Goal: Use online tool/utility: Utilize a website feature to perform a specific function

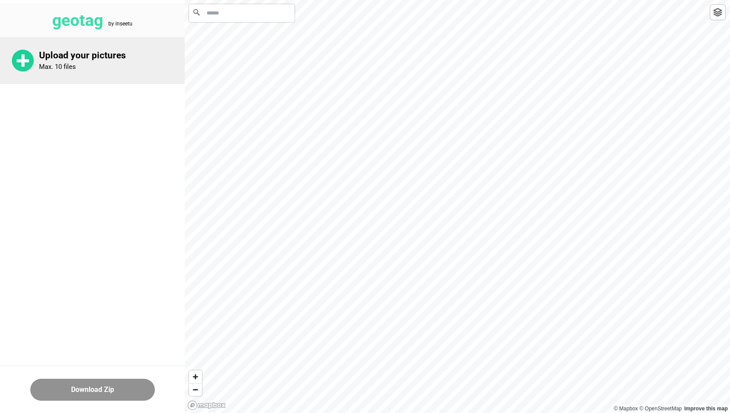
click at [71, 56] on p "Upload your pictures" at bounding box center [112, 55] width 146 height 11
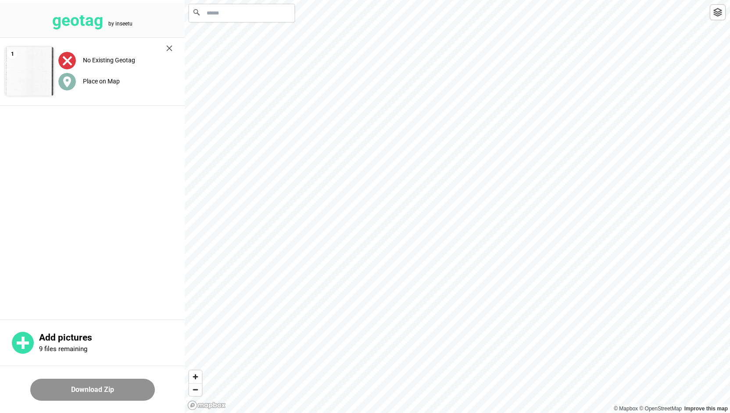
click at [99, 85] on div "Place on Map" at bounding box center [115, 81] width 114 height 18
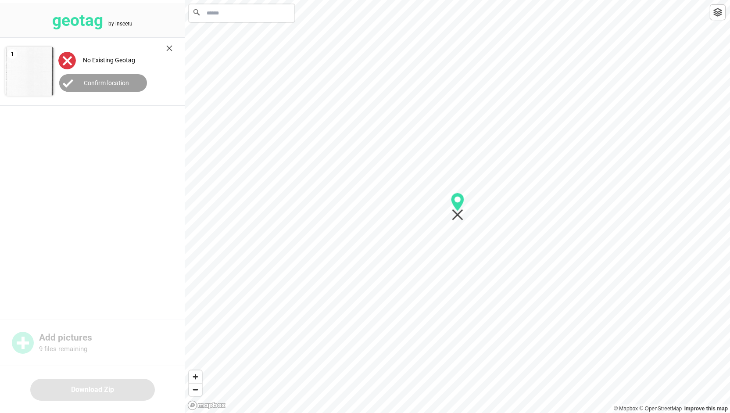
click at [168, 48] on img at bounding box center [169, 48] width 6 height 6
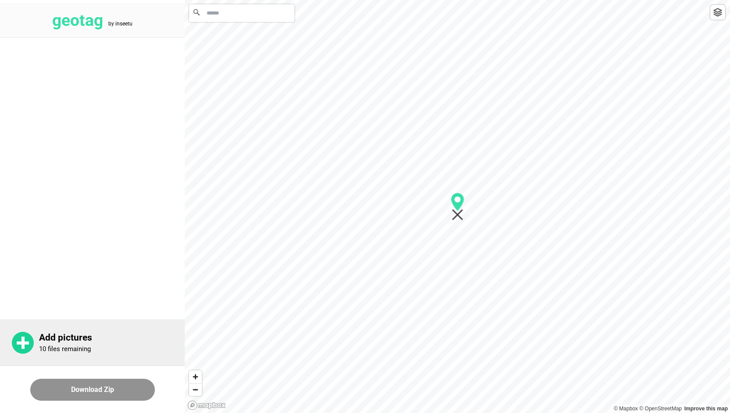
click at [93, 340] on p "Add pictures" at bounding box center [112, 337] width 146 height 11
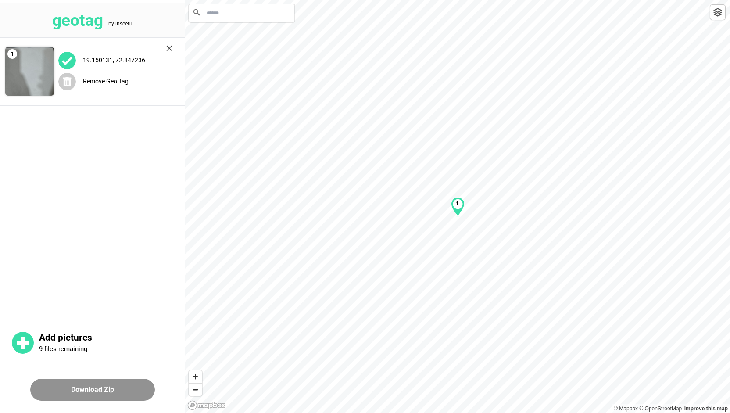
click at [114, 83] on label "Remove Geo Tag" at bounding box center [106, 81] width 46 height 7
click at [107, 82] on label "Place on Map" at bounding box center [101, 81] width 37 height 7
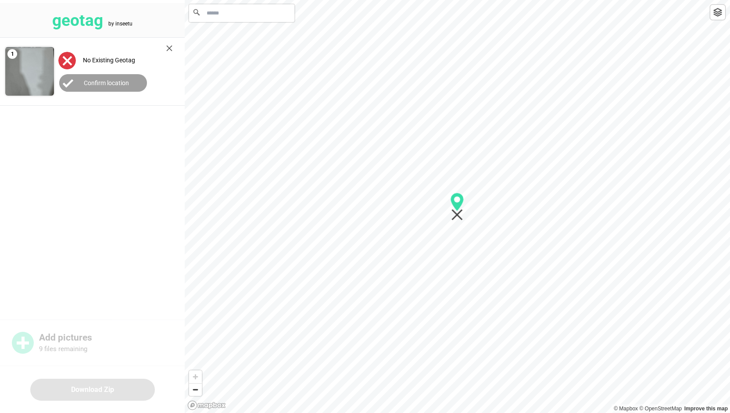
click at [237, 14] on input "Search" at bounding box center [241, 13] width 105 height 18
click at [236, 8] on input "Search" at bounding box center [241, 13] width 105 height 18
click at [255, 13] on input "**********" at bounding box center [241, 13] width 105 height 18
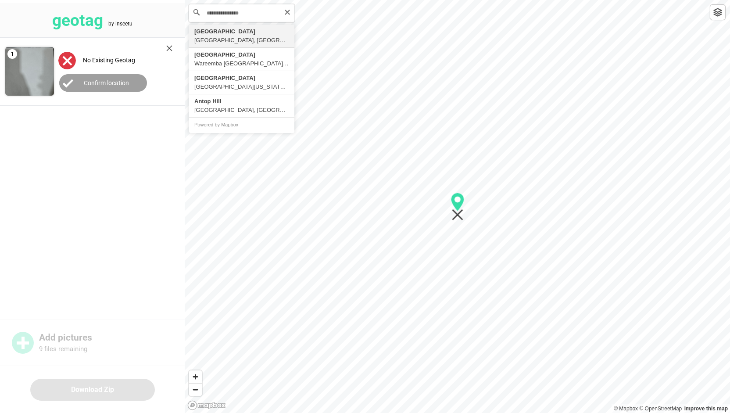
type input "**********"
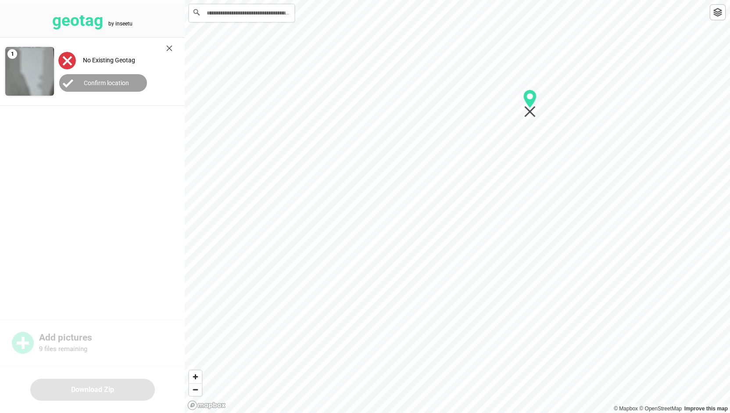
click at [716, 12] on img at bounding box center [717, 12] width 9 height 9
click at [716, 18] on div at bounding box center [718, 12] width 16 height 16
click at [530, 101] on icon "Map marker" at bounding box center [529, 98] width 13 height 18
click at [111, 84] on label "Confirm location" at bounding box center [106, 82] width 45 height 7
